Goal: Find specific page/section: Find specific page/section

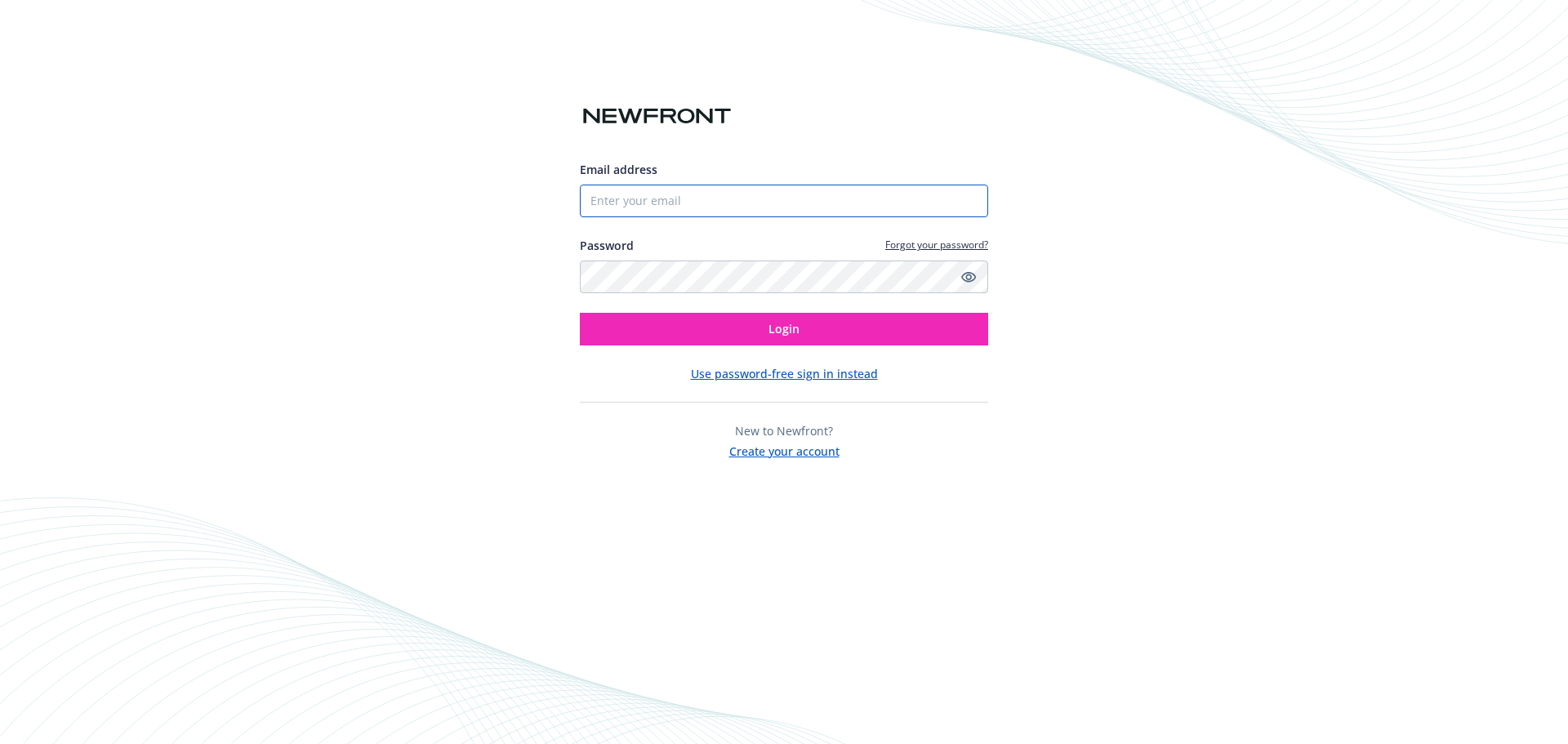
click at [741, 205] on input "Email address" at bounding box center [784, 200] width 409 height 32
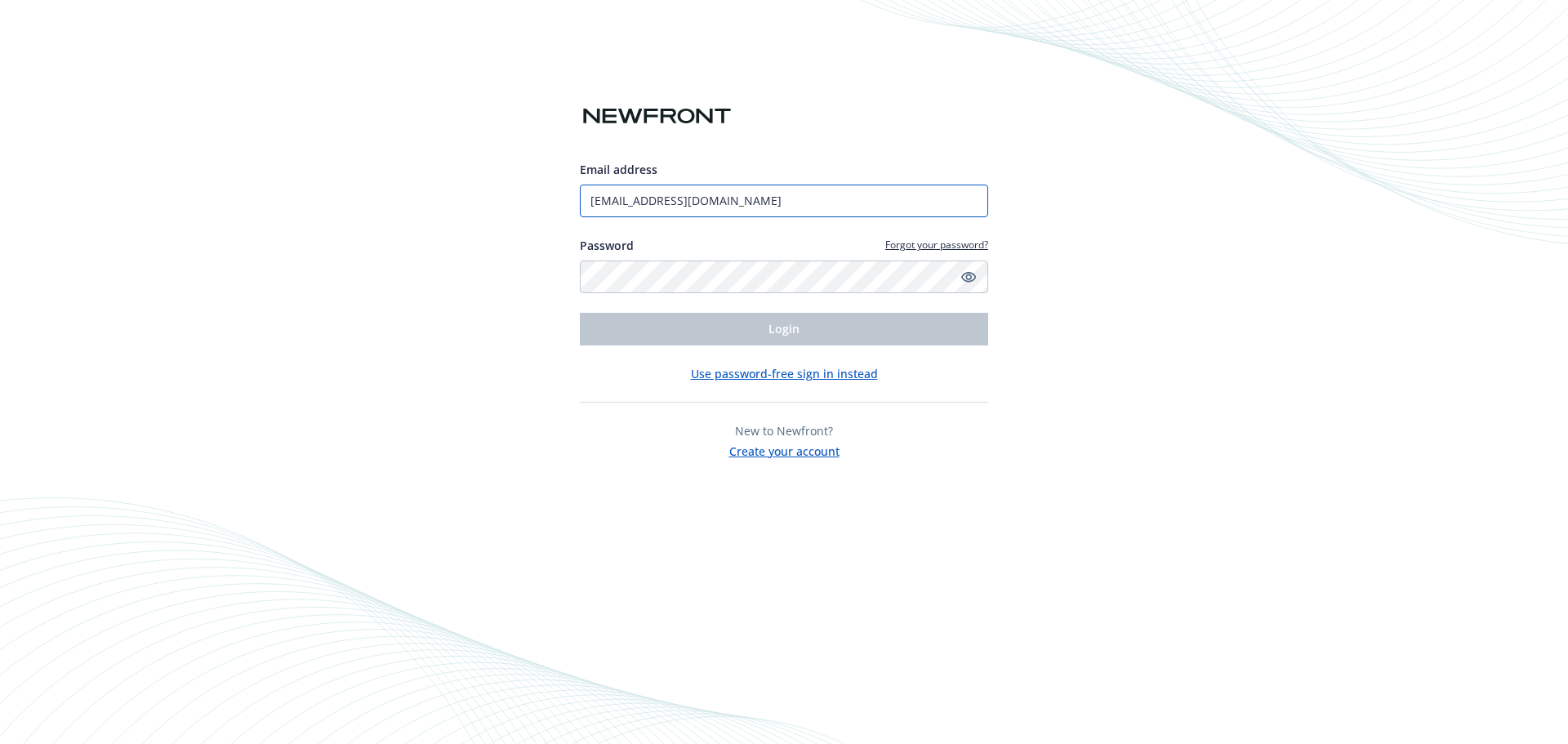
click at [785, 205] on input "[EMAIL_ADDRESS][DOMAIN_NAME]" at bounding box center [784, 200] width 409 height 32
type input "[EMAIL_ADDRESS][DOMAIN_NAME]"
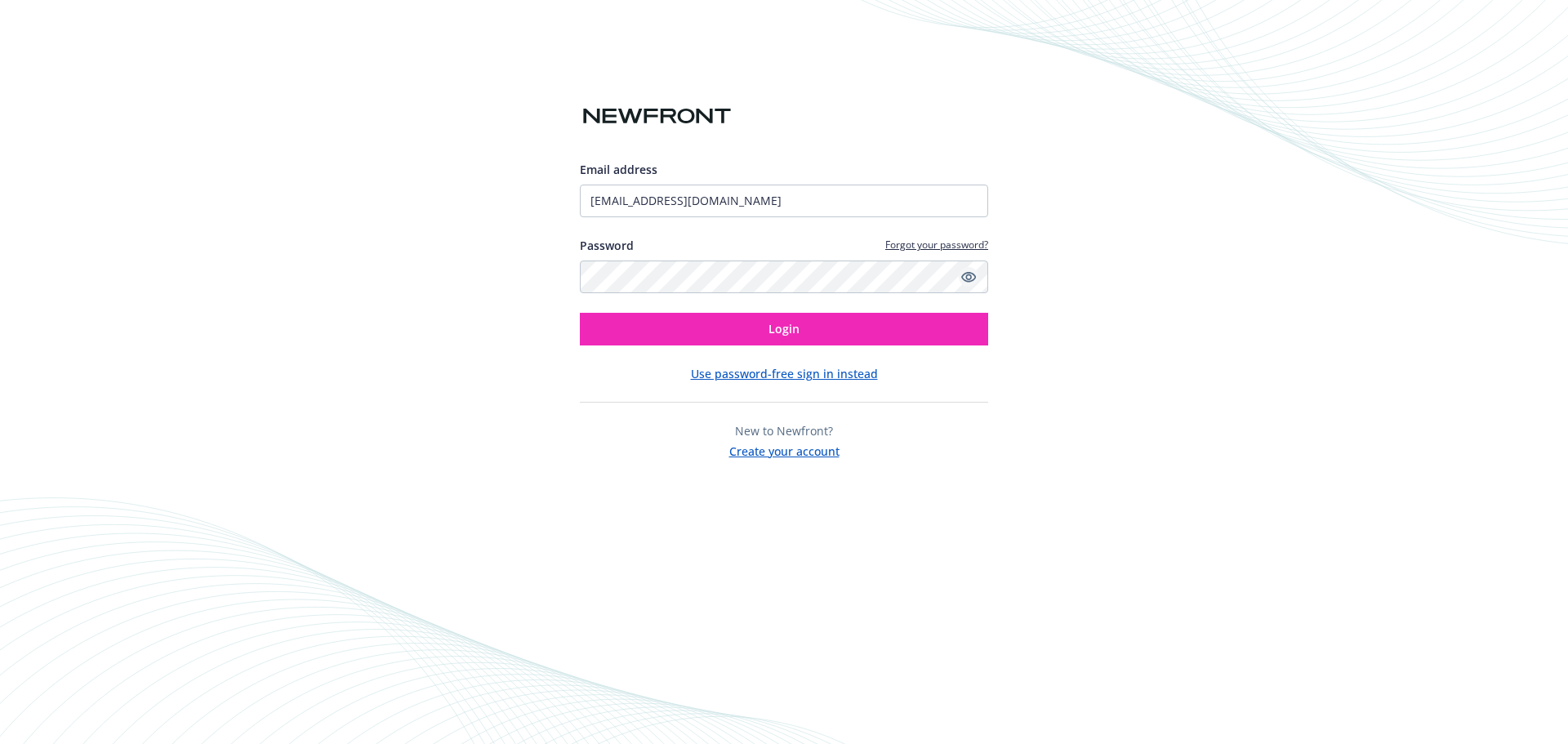
click at [971, 275] on icon "Show password" at bounding box center [968, 277] width 15 height 10
click at [844, 334] on button "Login" at bounding box center [784, 328] width 409 height 32
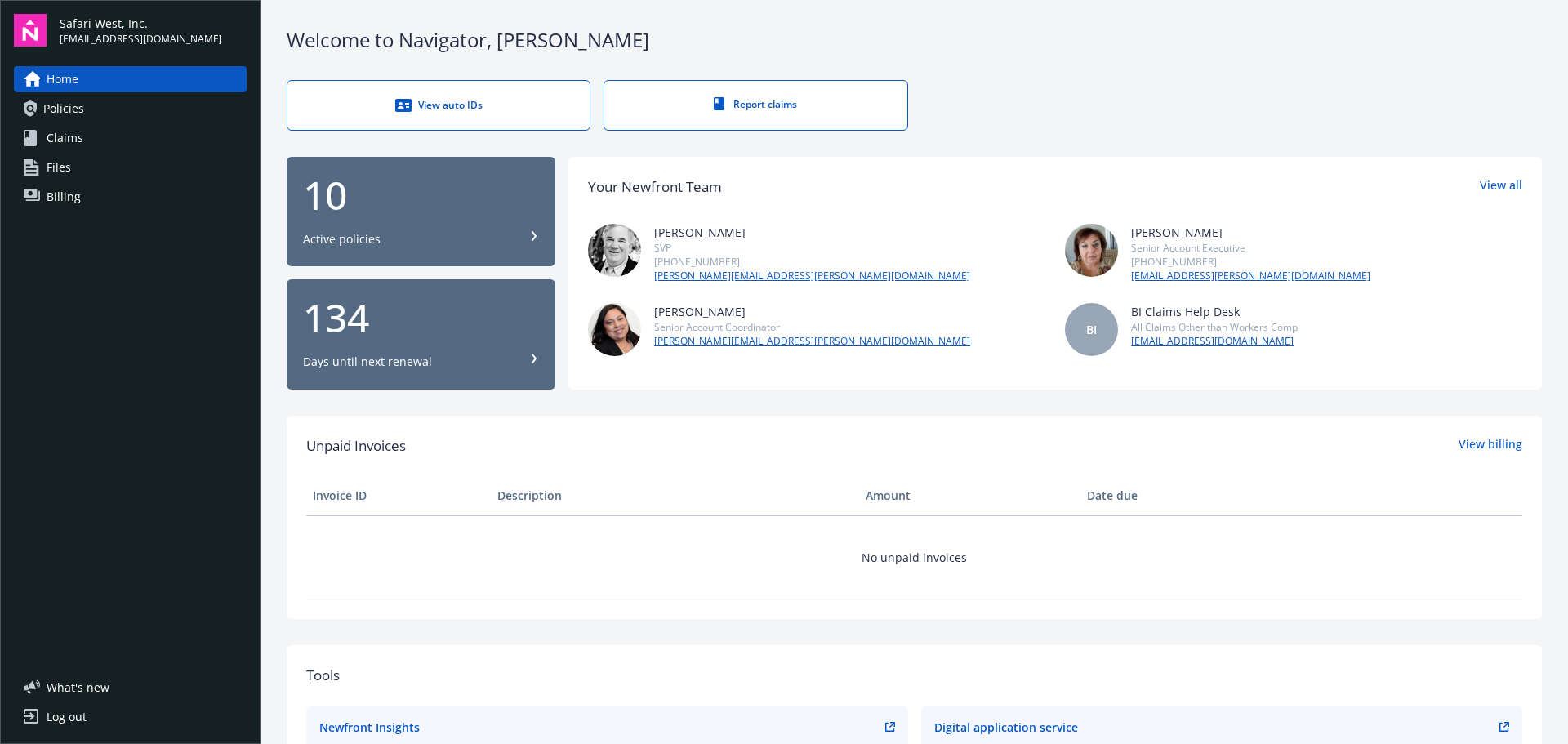
click at [38, 115] on link "Policies" at bounding box center [130, 108] width 233 height 26
